Goal: Task Accomplishment & Management: Manage account settings

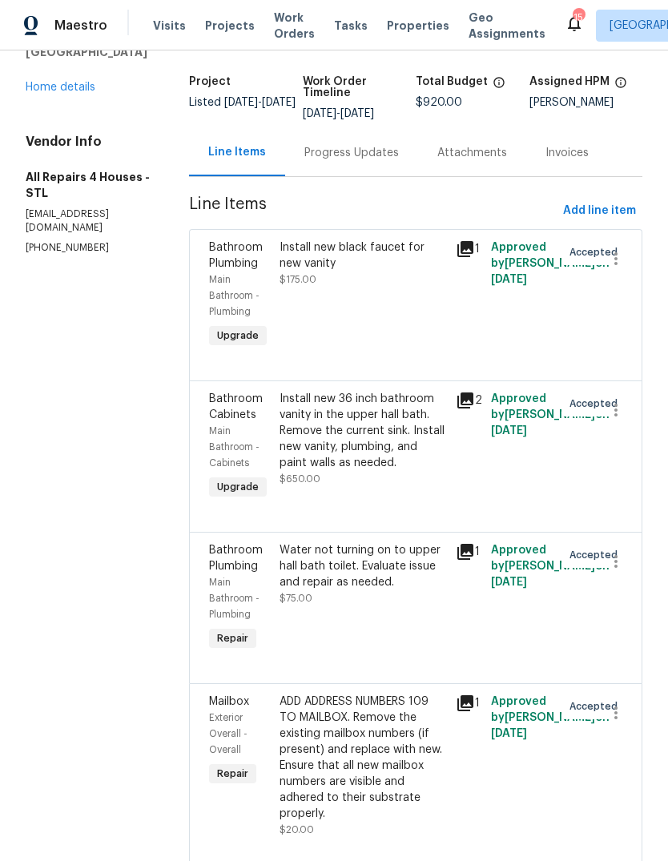
scroll to position [89, 0]
click at [616, 566] on icon "button" at bounding box center [615, 562] width 3 height 13
click at [641, 566] on li "Cancel" at bounding box center [624, 567] width 62 height 26
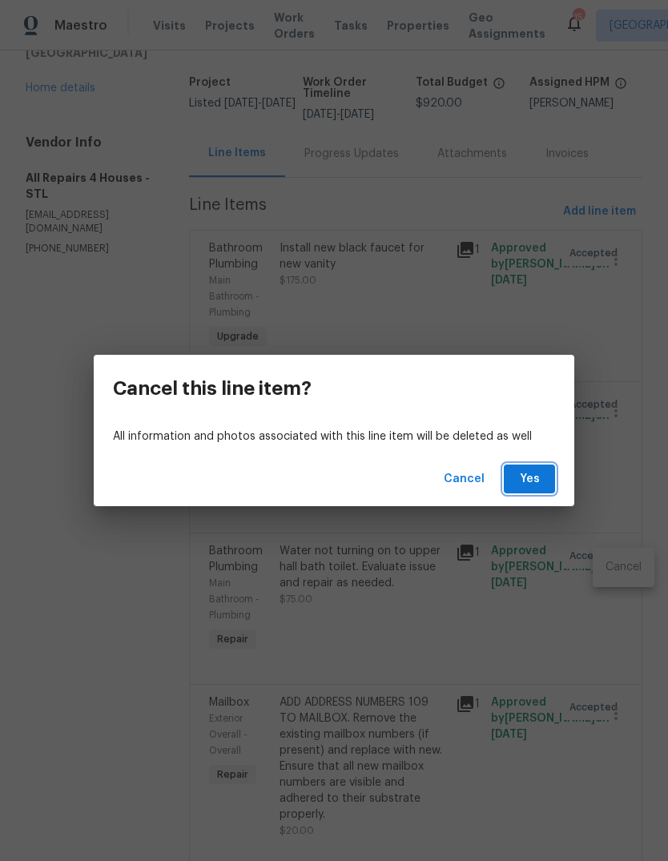
click at [545, 481] on button "Yes" at bounding box center [529, 479] width 51 height 30
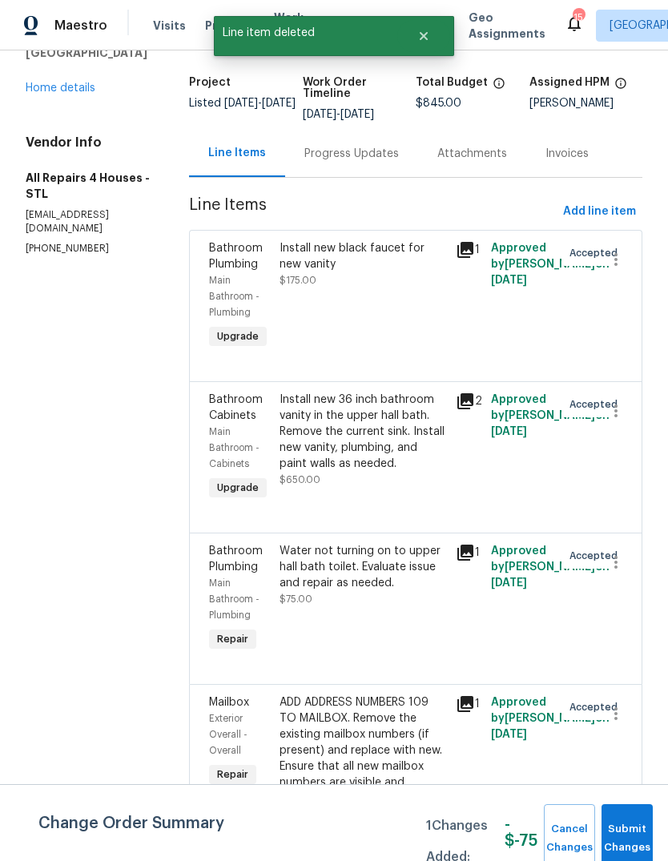
scroll to position [0, 0]
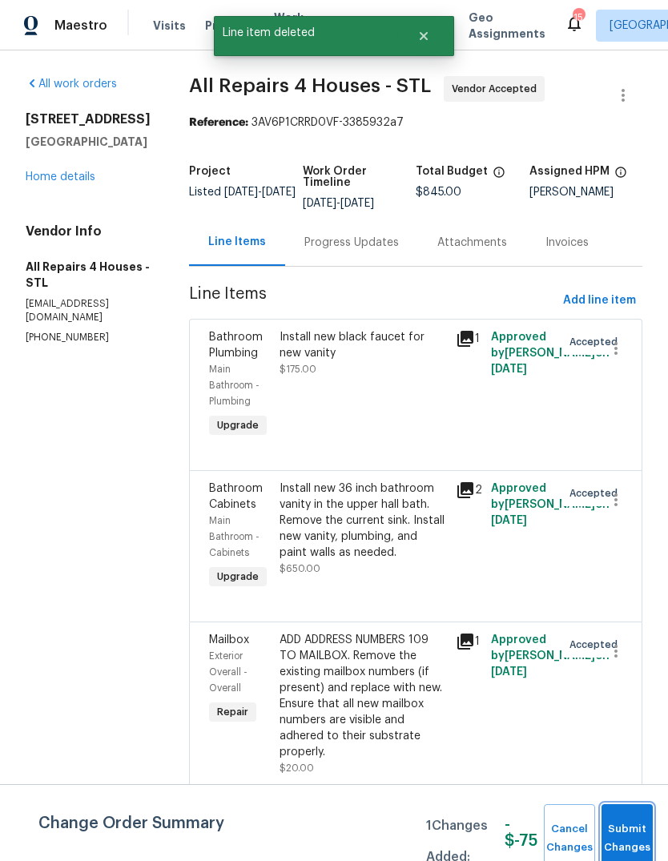
click at [622, 828] on span "Submit Changes" at bounding box center [626, 838] width 35 height 37
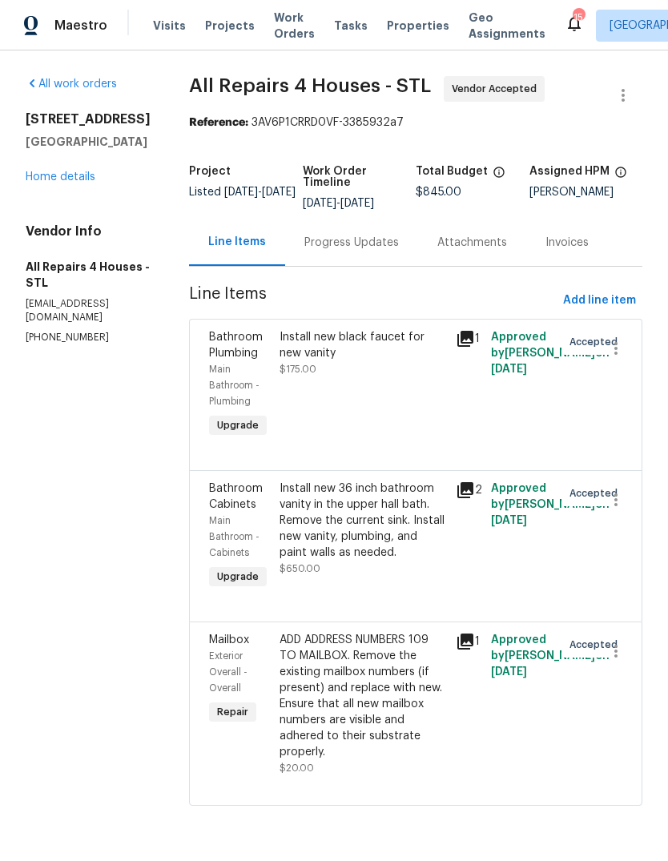
click at [374, 243] on div "Progress Updates" at bounding box center [351, 243] width 95 height 16
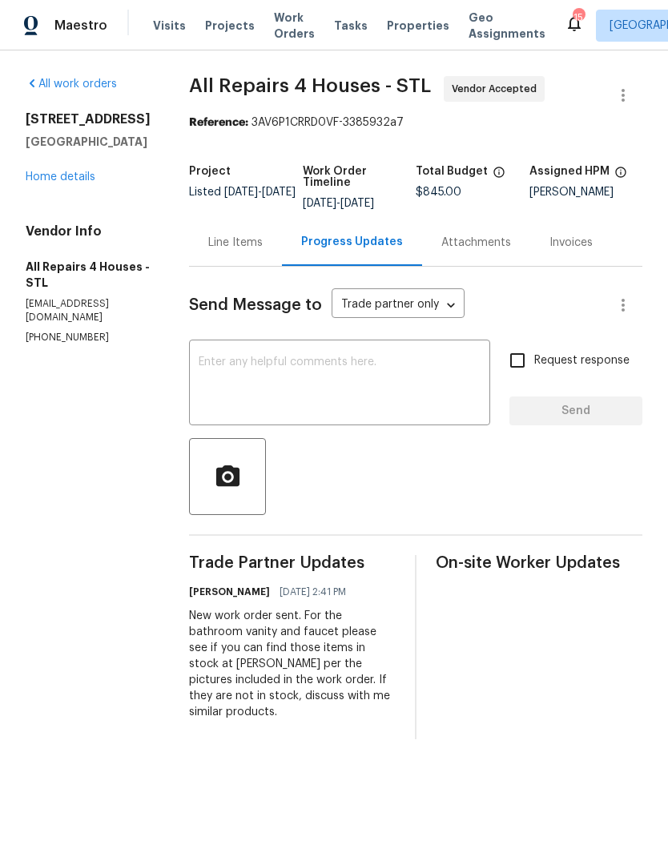
click at [392, 380] on textarea at bounding box center [340, 384] width 282 height 56
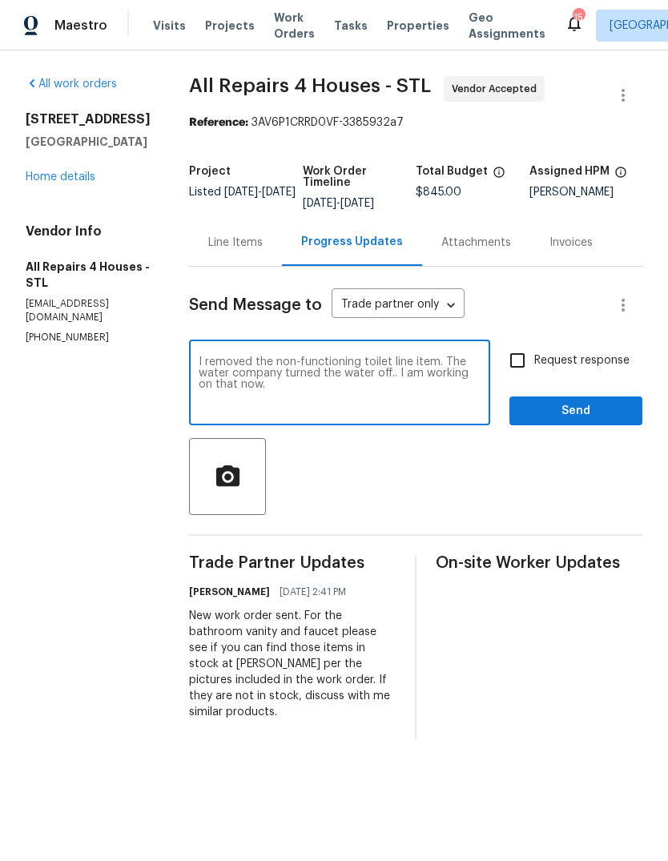
type textarea "I removed the non-functioning toilet line item. The water company turned the wa…"
click at [605, 411] on span "Send" at bounding box center [575, 411] width 107 height 20
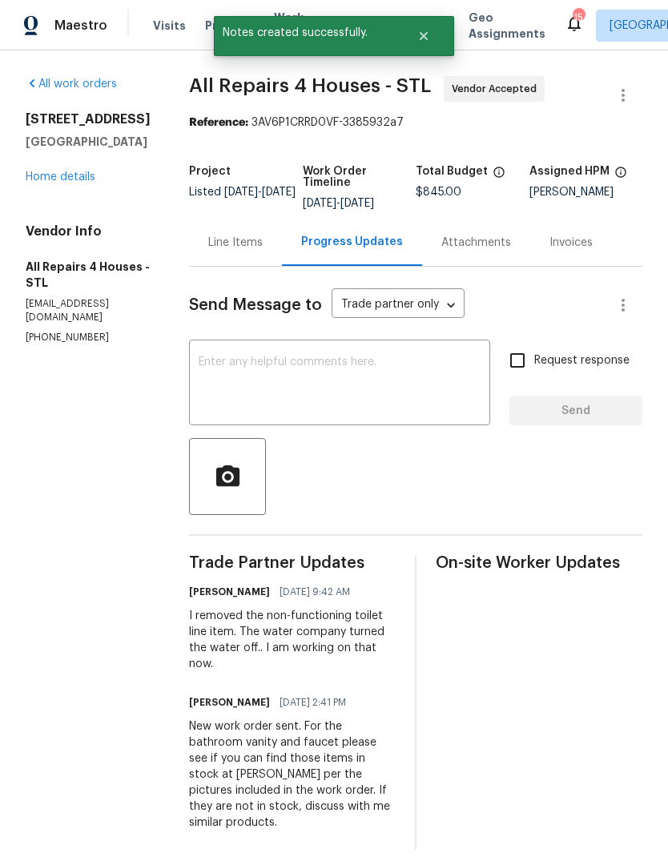
click at [45, 181] on link "Home details" at bounding box center [61, 176] width 70 height 11
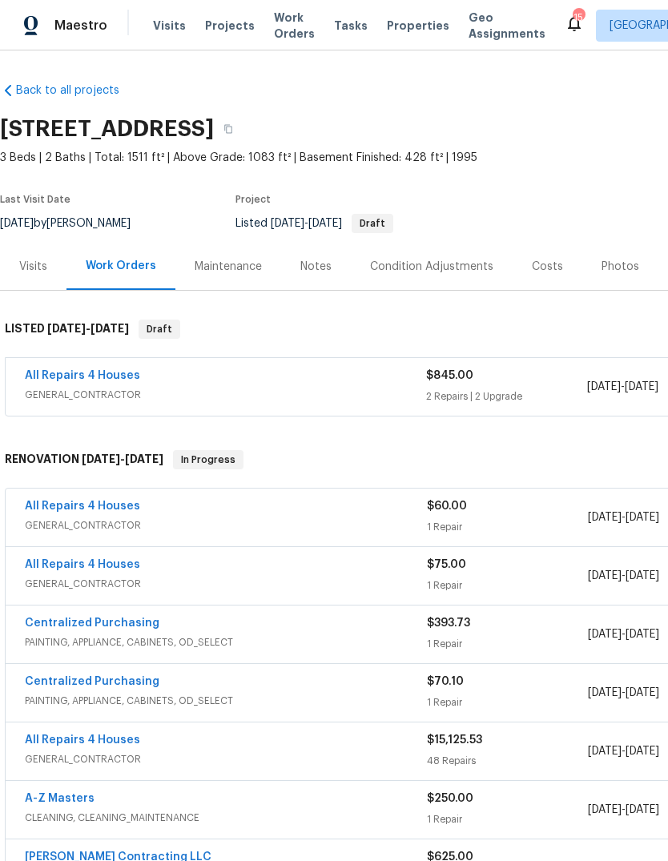
click at [166, 26] on span "Visits" at bounding box center [169, 26] width 33 height 16
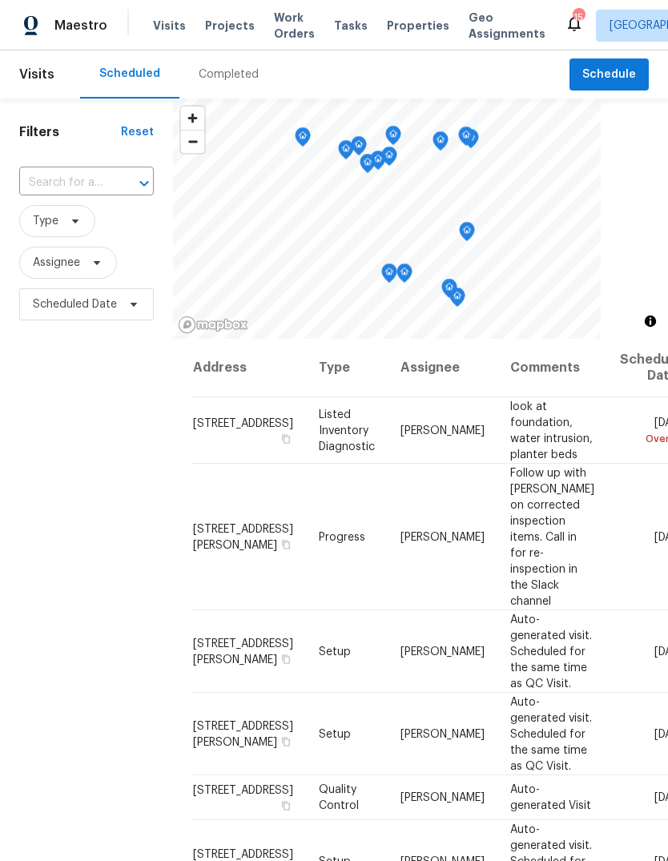
click at [107, 175] on input "text" at bounding box center [64, 183] width 90 height 25
type input "3940 par"
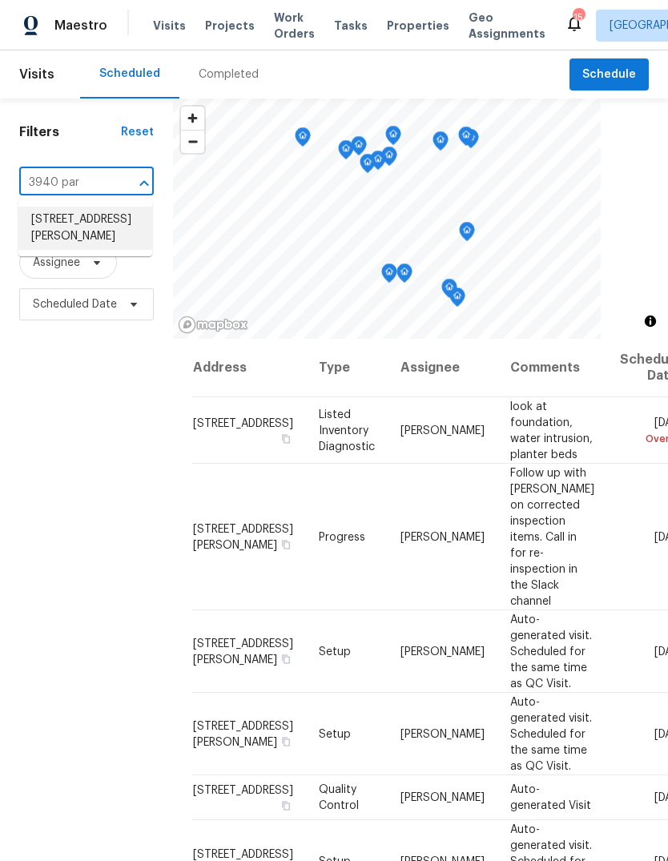
click at [95, 224] on li "[STREET_ADDRESS][PERSON_NAME]" at bounding box center [85, 228] width 134 height 43
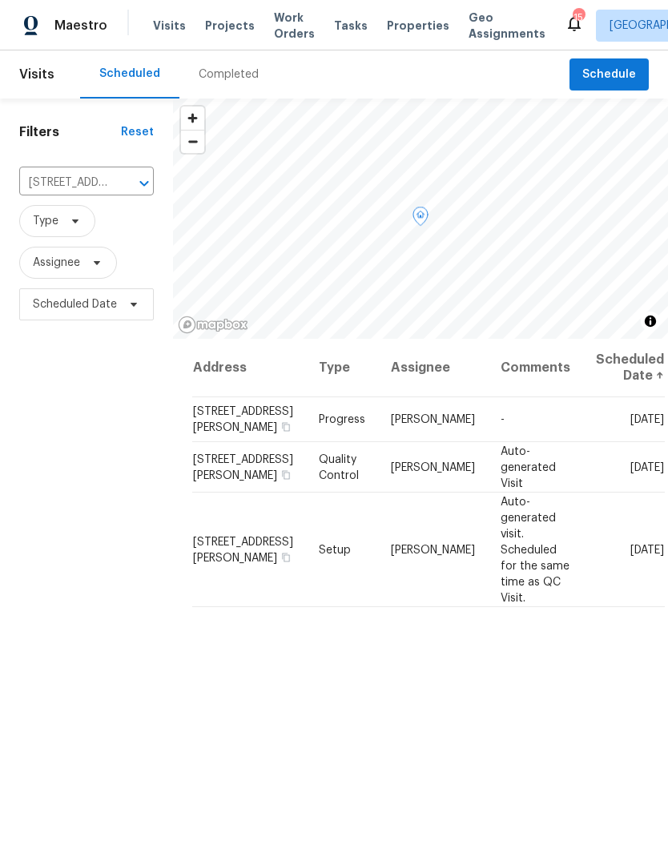
click at [0, 0] on icon at bounding box center [0, 0] width 0 height 0
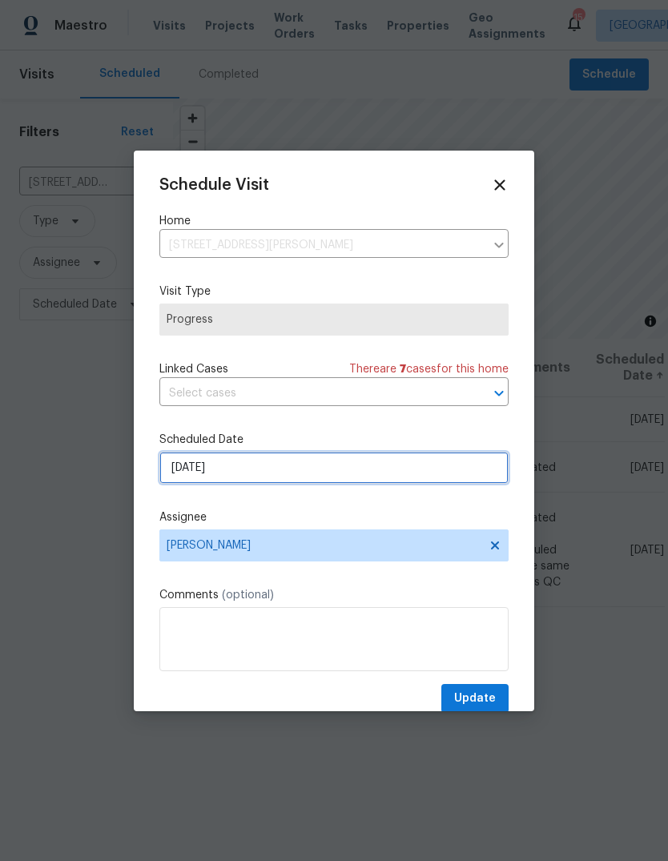
click at [352, 479] on input "[DATE]" at bounding box center [333, 468] width 349 height 32
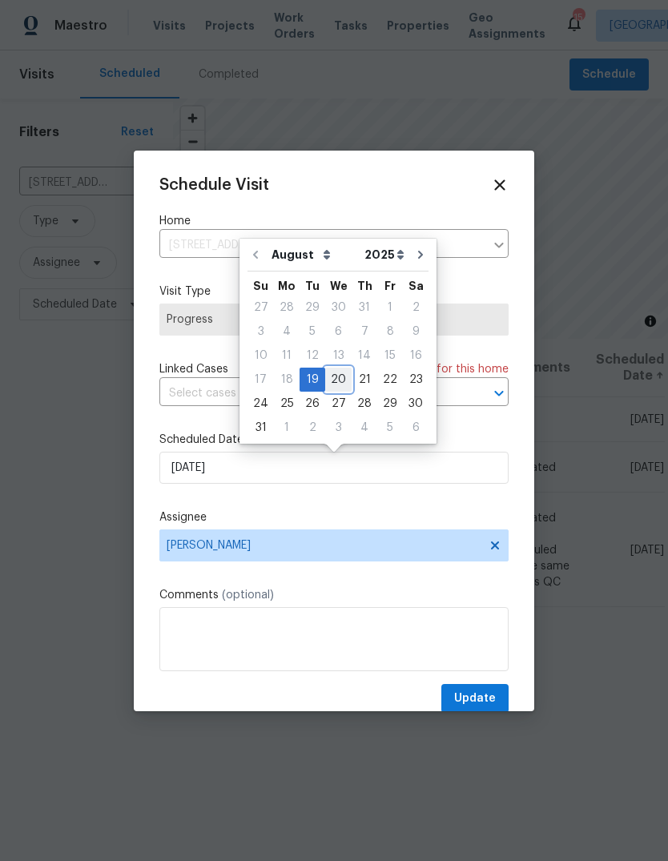
click at [343, 379] on div "20" at bounding box center [338, 379] width 26 height 22
type input "[DATE]"
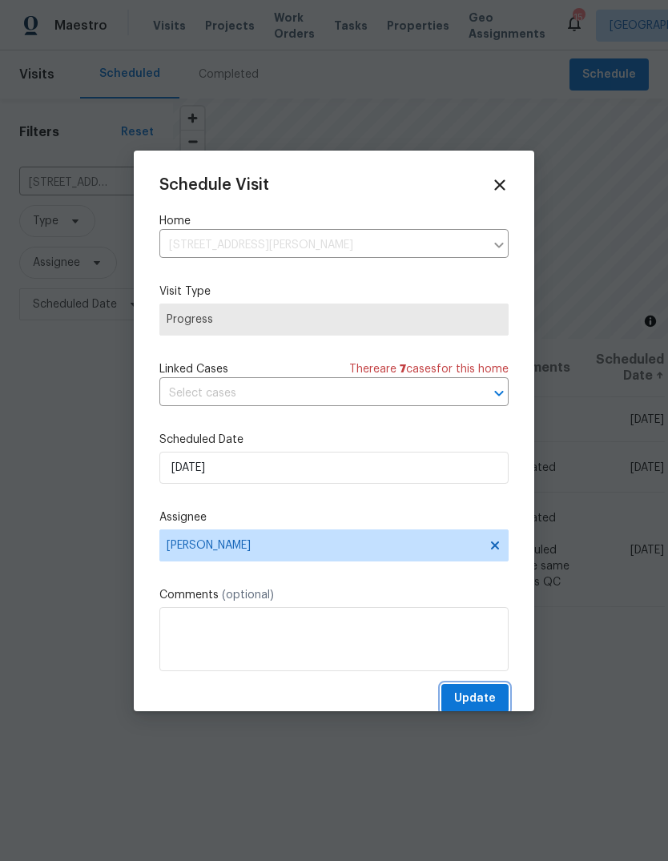
click at [481, 694] on span "Update" at bounding box center [475, 699] width 42 height 20
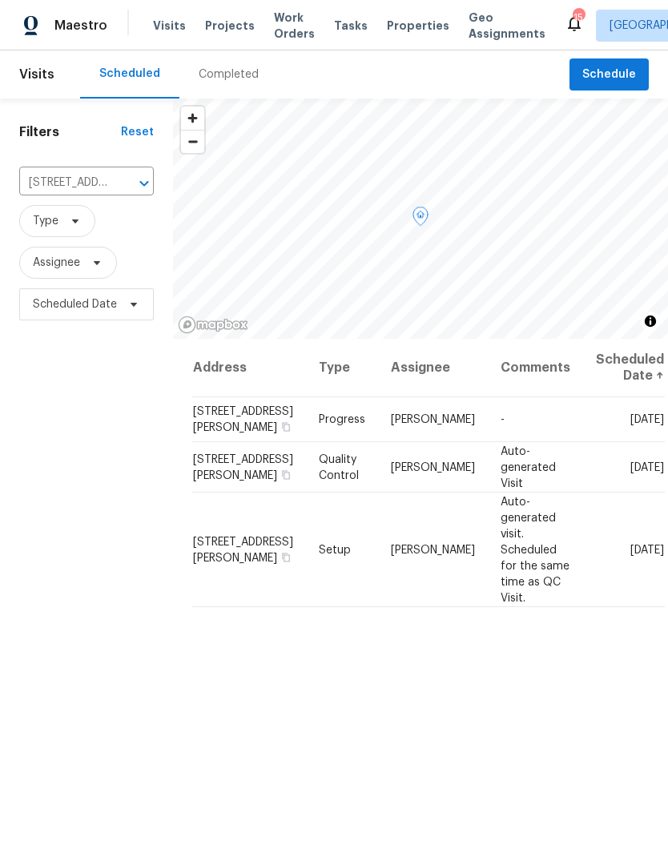
click at [0, 0] on span at bounding box center [0, 0] width 0 height 0
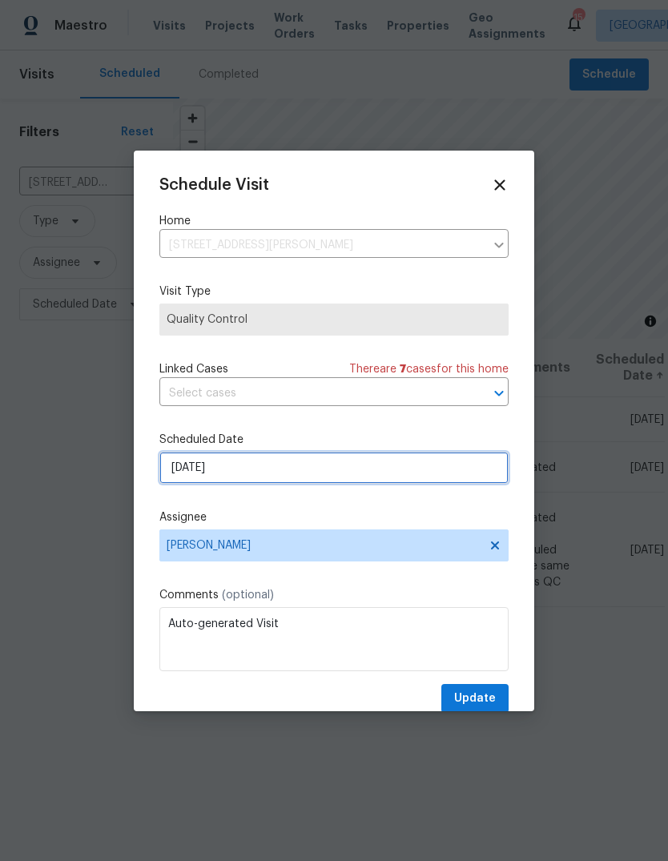
click at [396, 472] on input "[DATE]" at bounding box center [333, 468] width 349 height 32
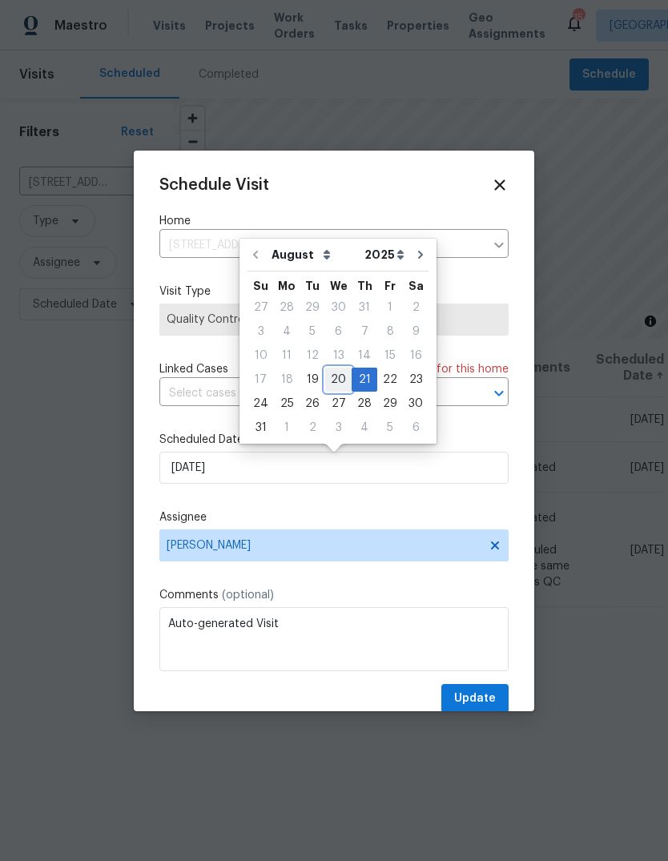
click at [340, 378] on div "20" at bounding box center [338, 379] width 26 height 22
type input "[DATE]"
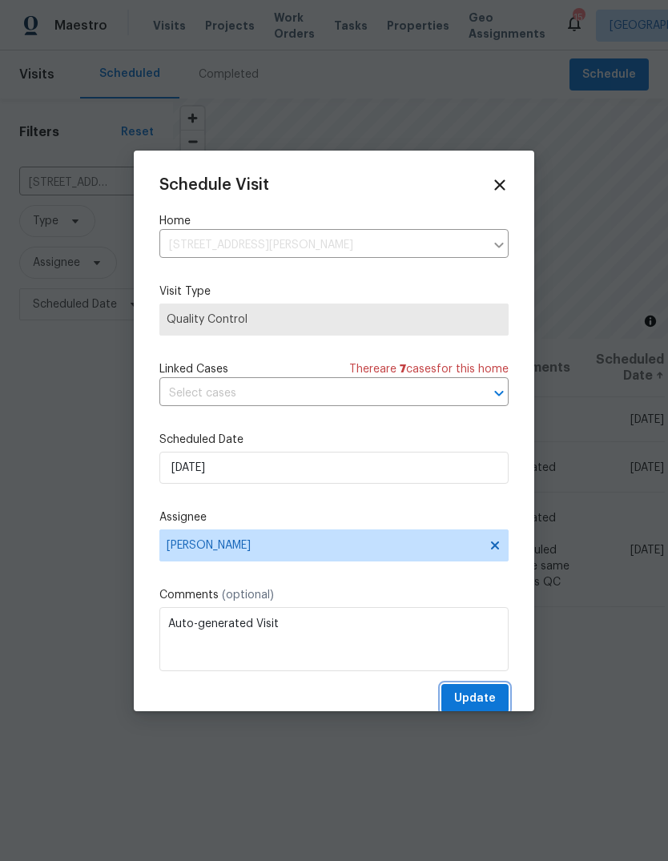
click at [496, 705] on button "Update" at bounding box center [474, 699] width 67 height 30
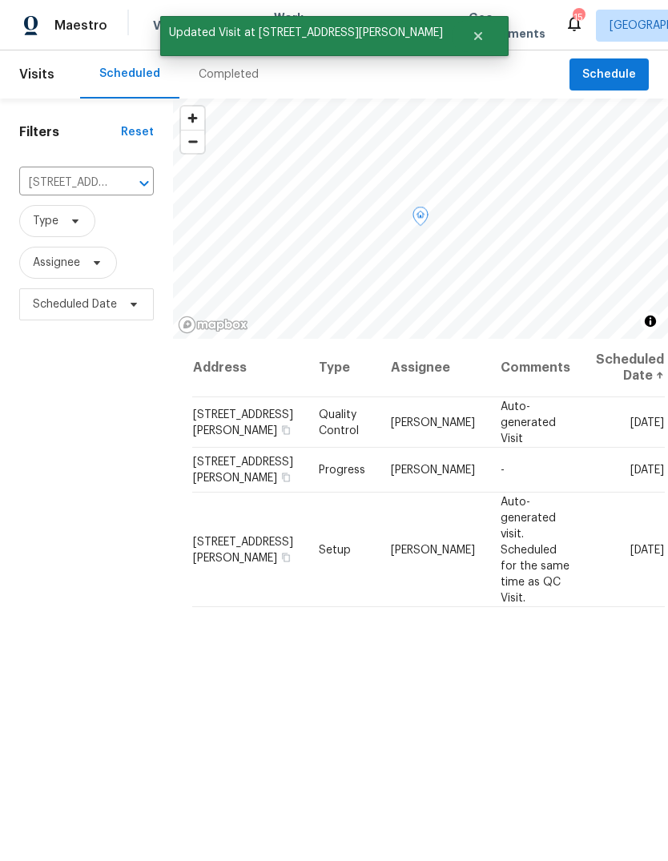
click at [0, 0] on icon at bounding box center [0, 0] width 0 height 0
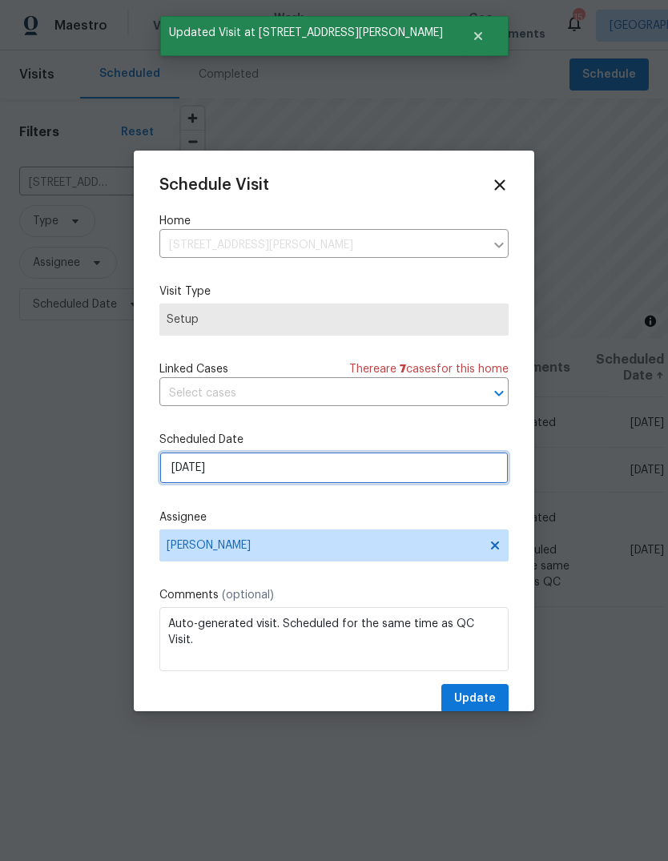
click at [376, 478] on input "[DATE]" at bounding box center [333, 468] width 349 height 32
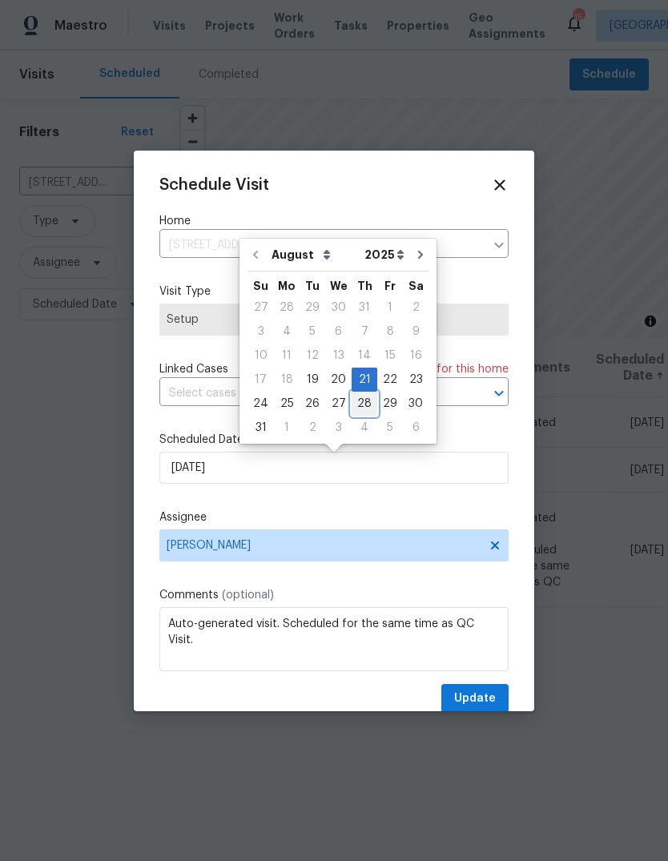
click at [352, 407] on div "28" at bounding box center [365, 403] width 26 height 22
type input "[DATE]"
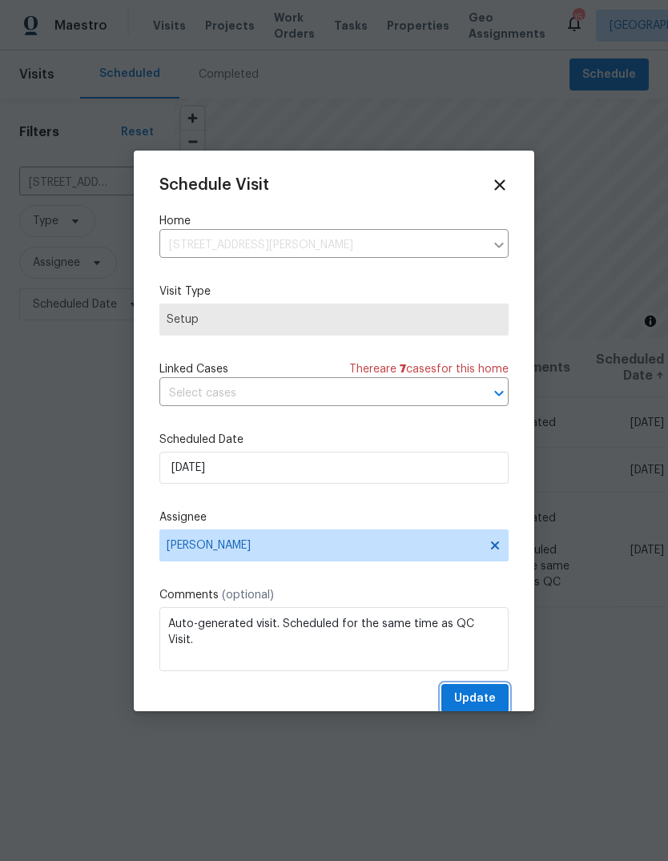
click at [476, 698] on span "Update" at bounding box center [475, 699] width 42 height 20
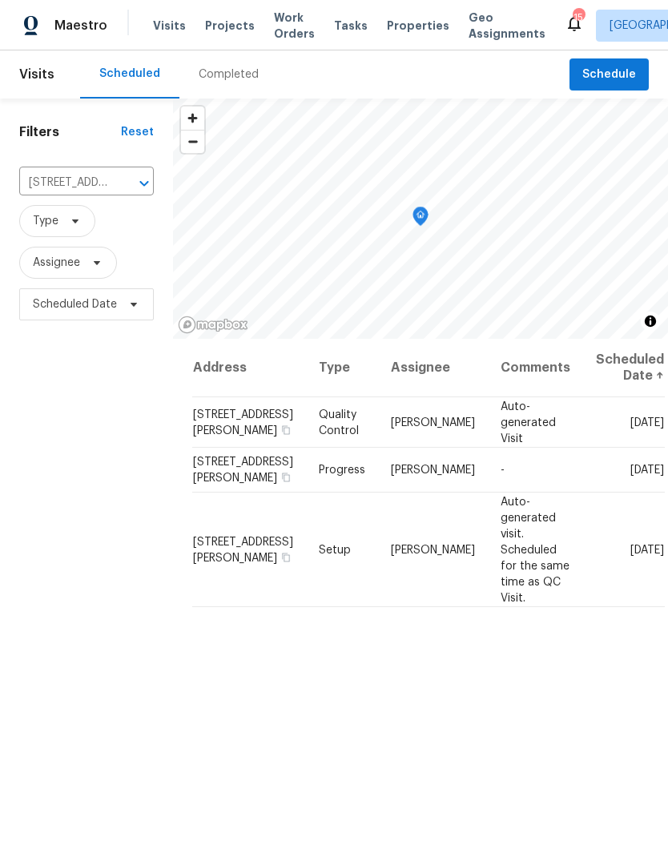
click at [408, 23] on span "Properties" at bounding box center [418, 26] width 62 height 16
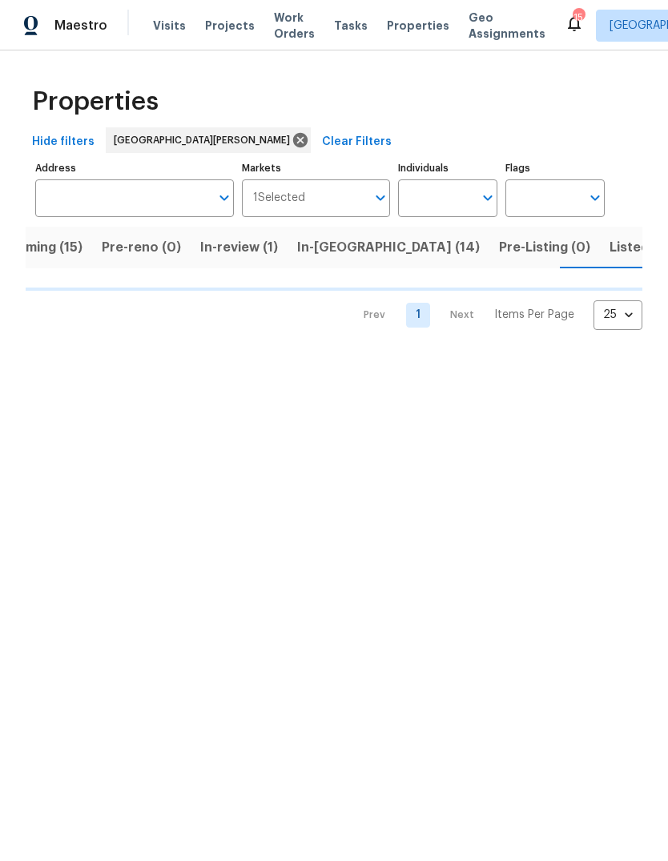
scroll to position [0, 47]
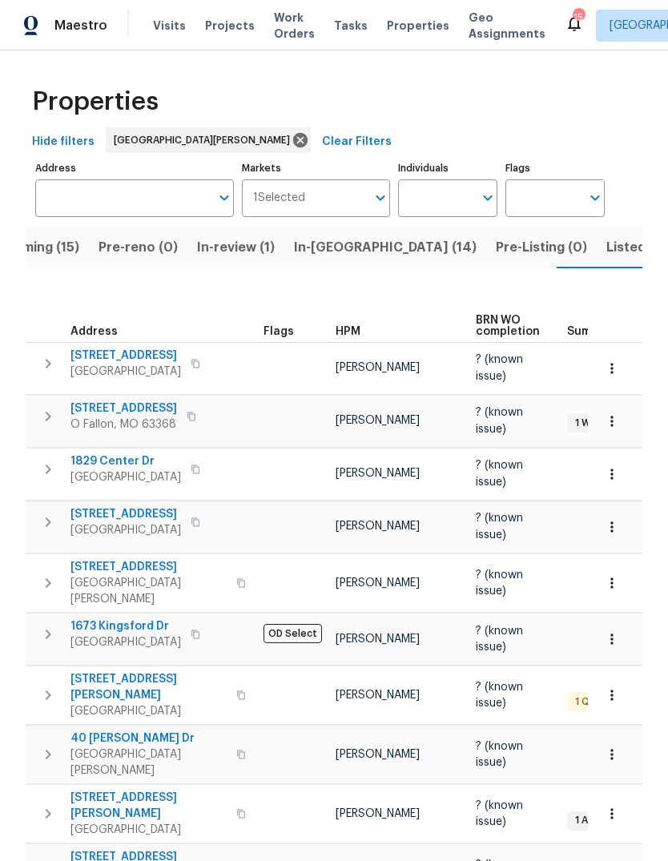
click at [606, 254] on span "Listed (39)" at bounding box center [640, 247] width 69 height 22
